Goal: Find specific page/section: Find specific page/section

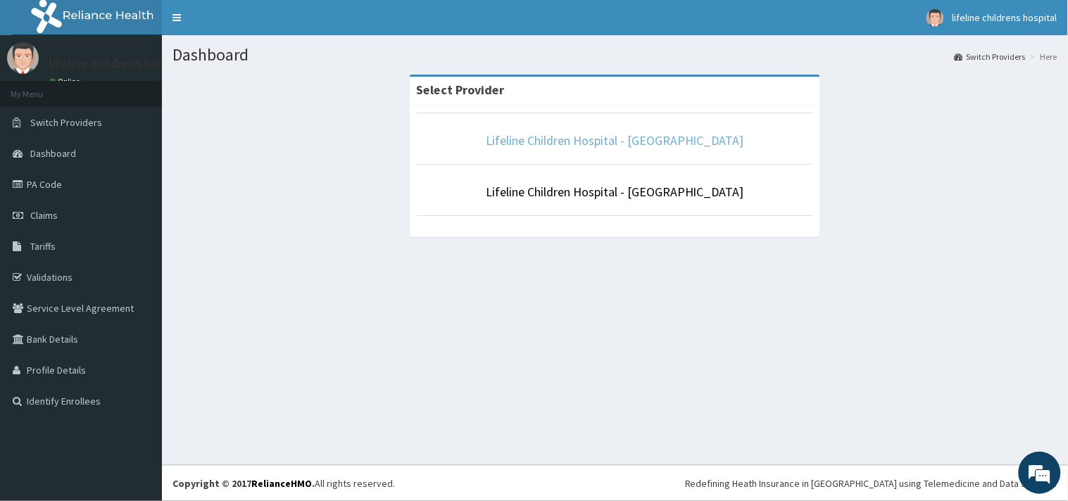
click at [638, 143] on link "Lifeline Children Hospital - [GEOGRAPHIC_DATA]" at bounding box center [615, 140] width 258 height 16
